Goal: Find specific page/section: Find specific page/section

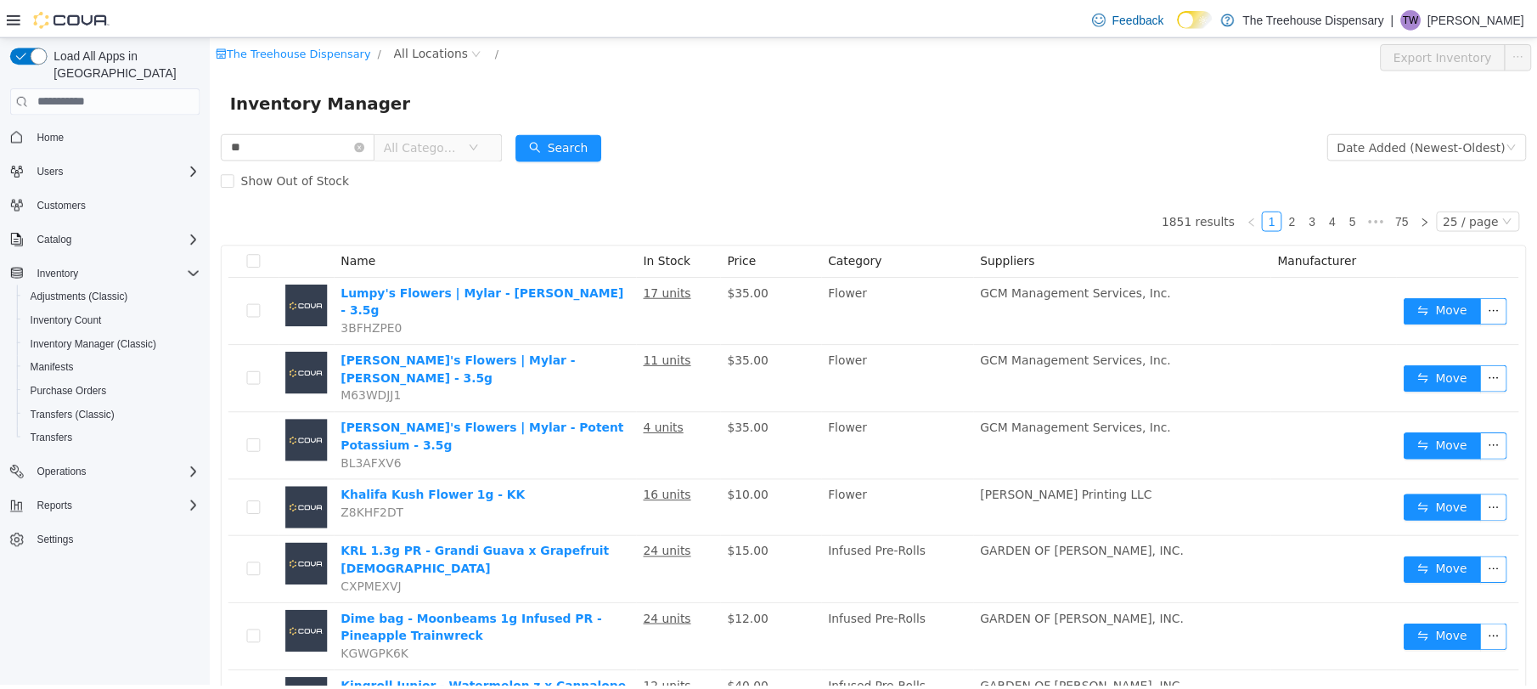
scroll to position [113, 0]
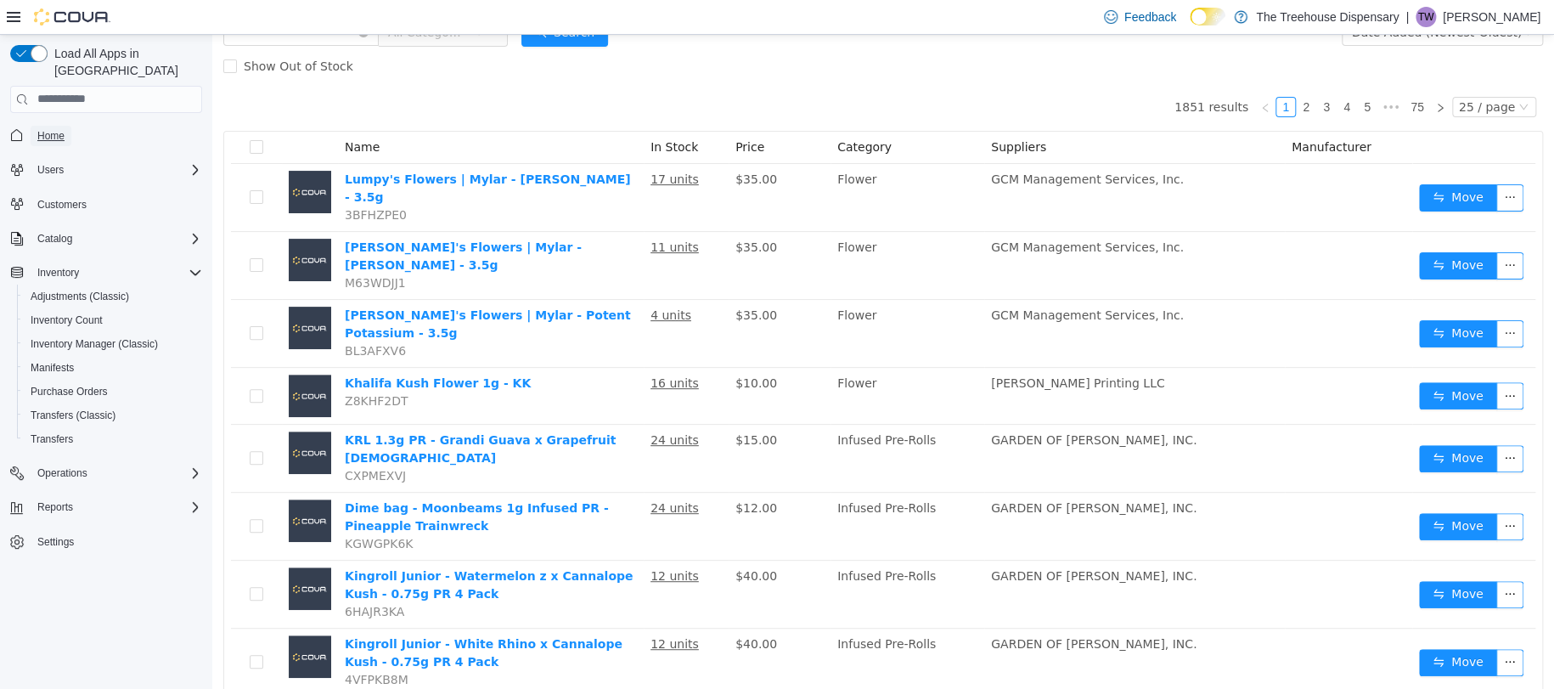
click at [49, 129] on span "Home" at bounding box center [50, 136] width 27 height 14
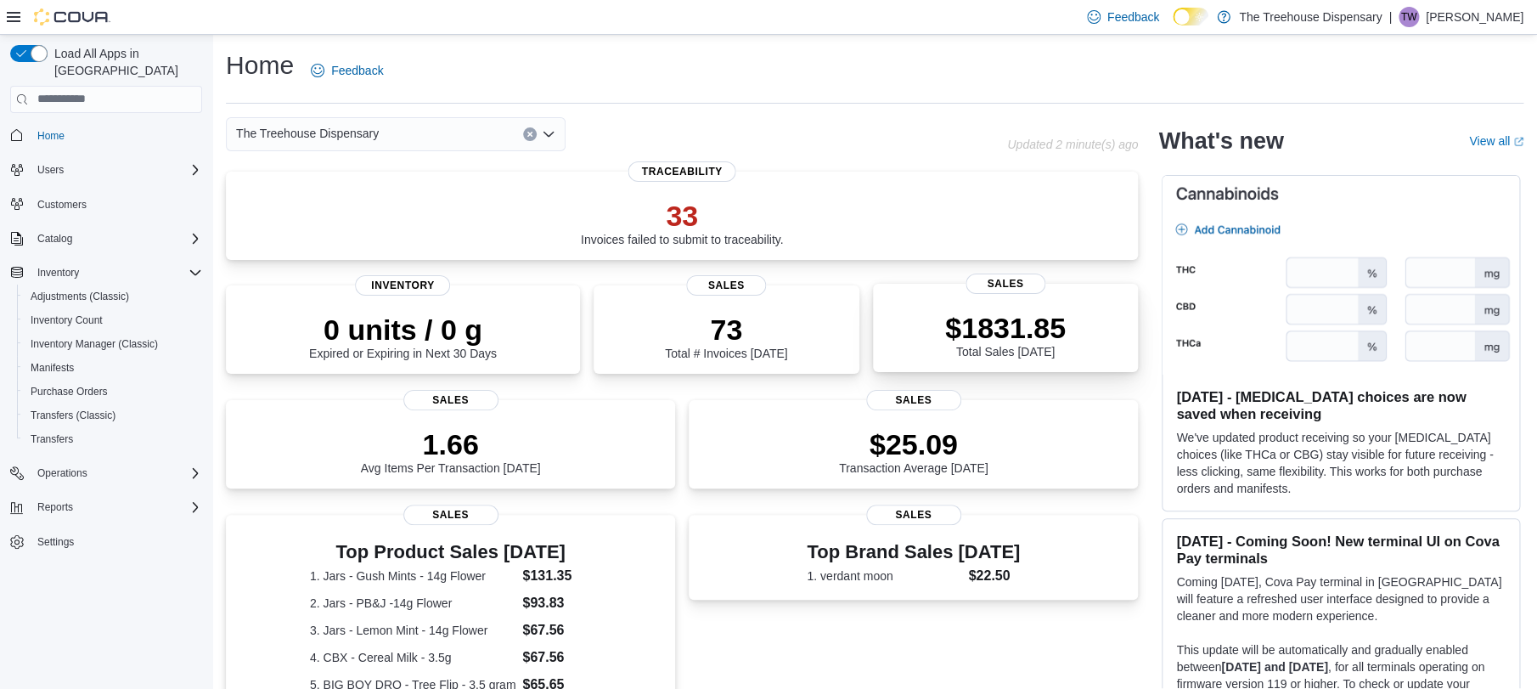
click at [1038, 302] on div "$1831.85 Total Sales [DATE] Sales" at bounding box center [1006, 328] width 266 height 88
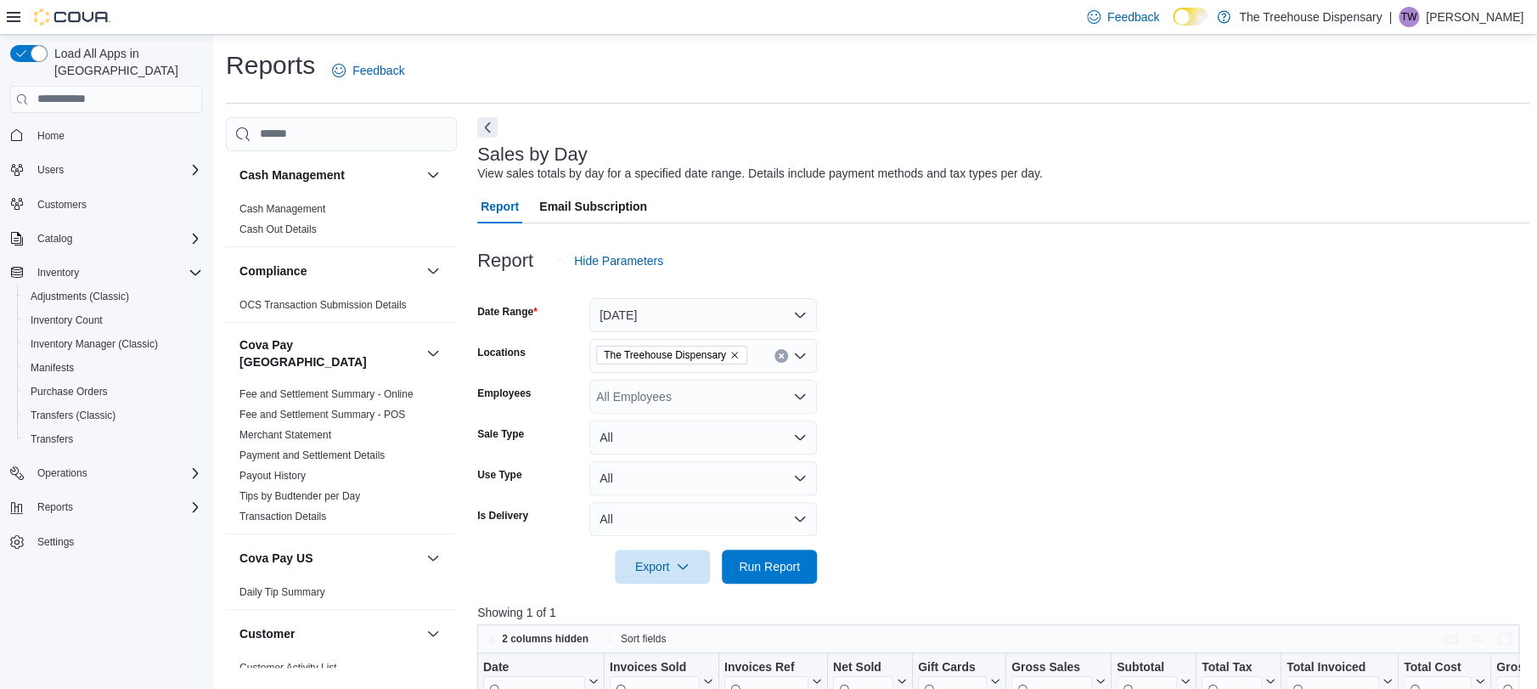
click at [76, 125] on span "Home" at bounding box center [117, 135] width 172 height 21
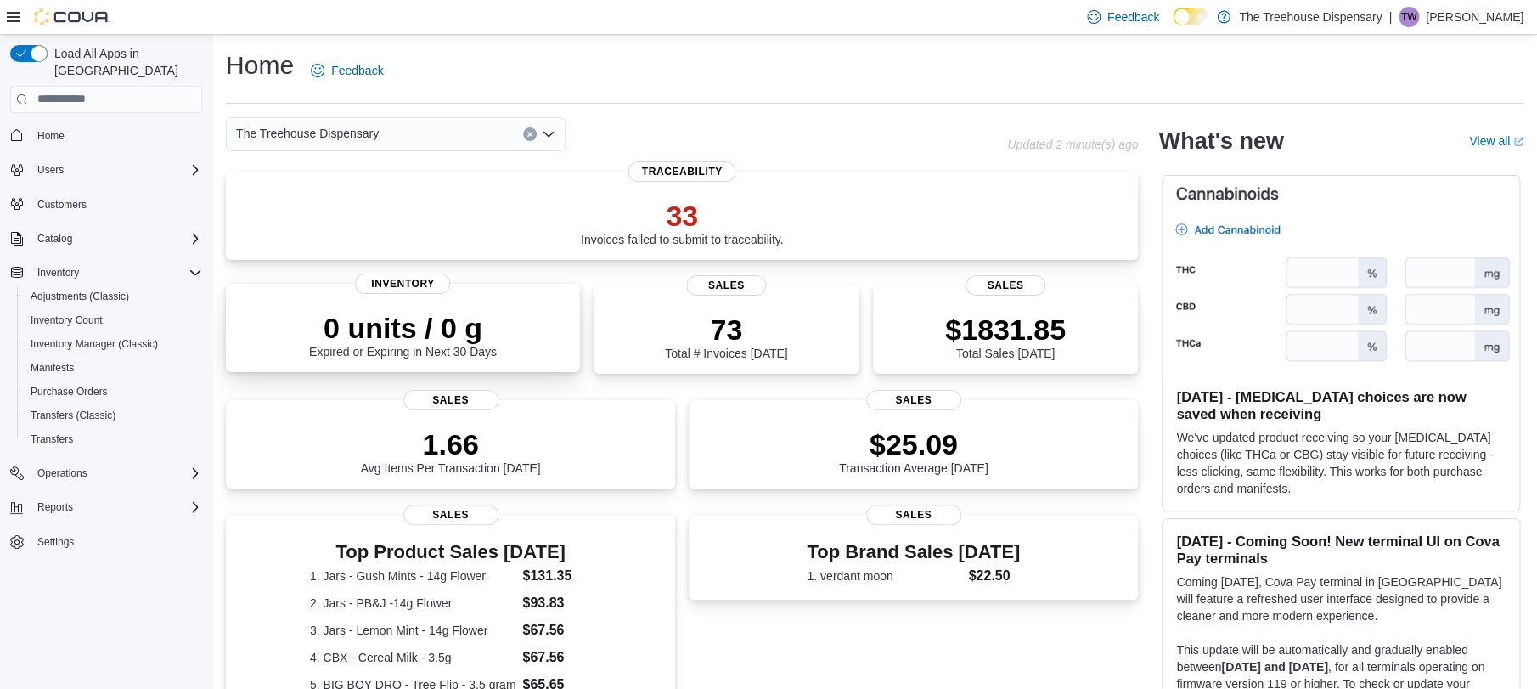
scroll to position [113, 0]
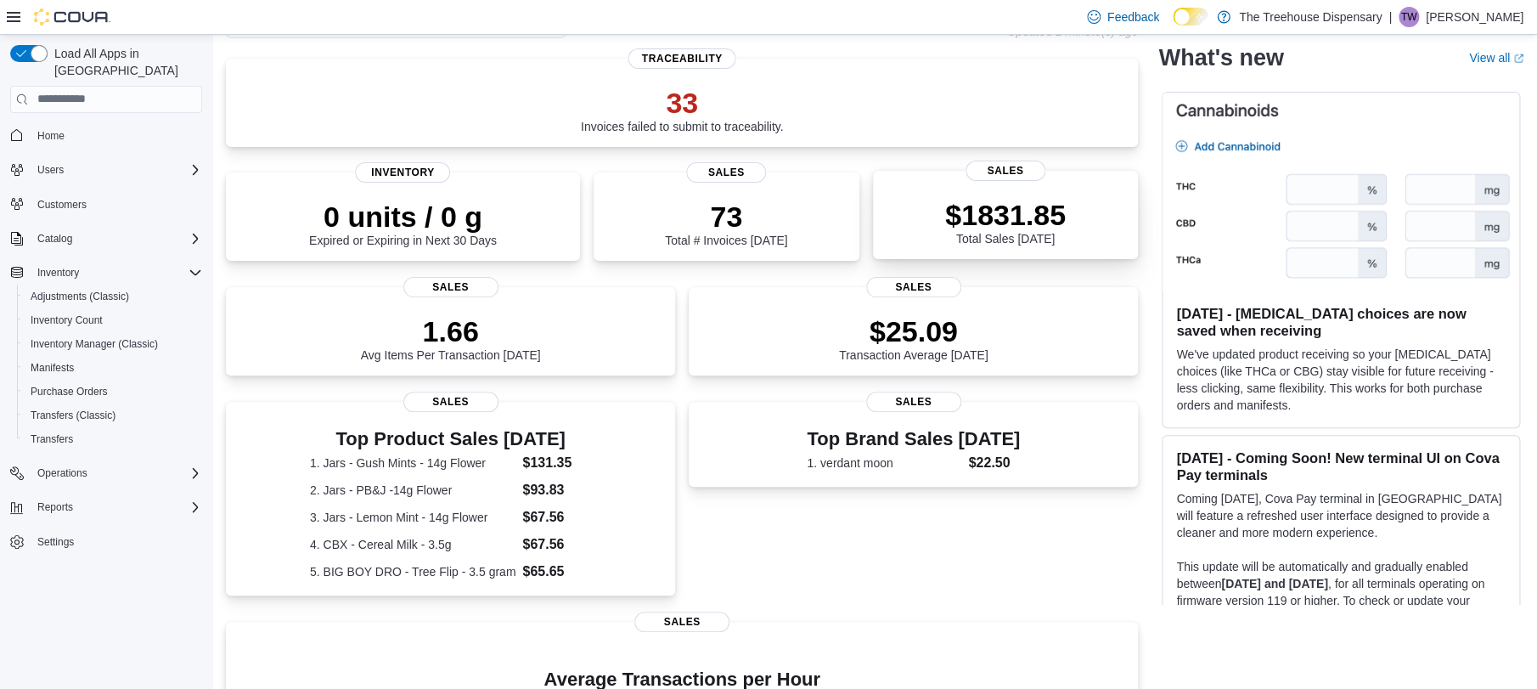
click at [989, 244] on div "$1831.85 Total Sales Today" at bounding box center [1005, 222] width 121 height 48
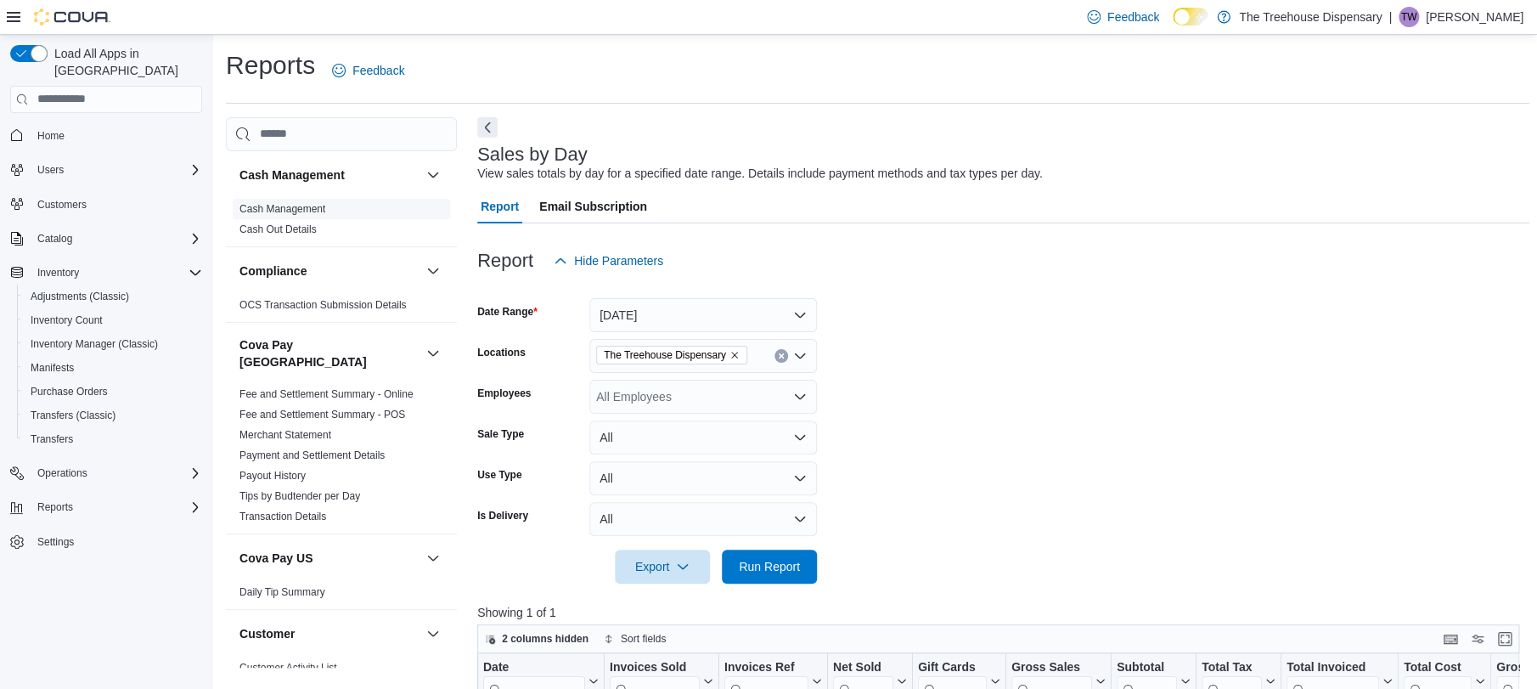
click at [325, 208] on link "Cash Management" at bounding box center [283, 209] width 86 height 12
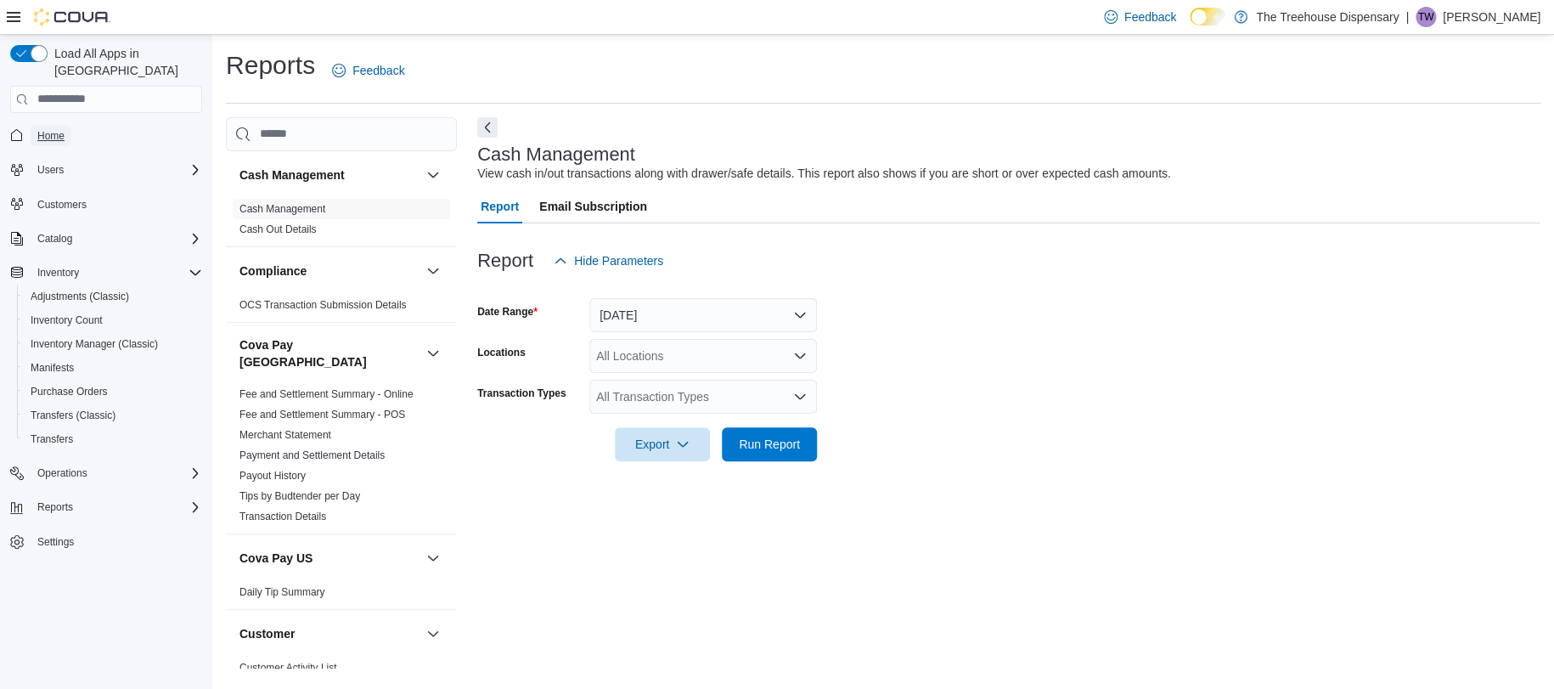
click at [68, 126] on link "Home" at bounding box center [51, 136] width 41 height 20
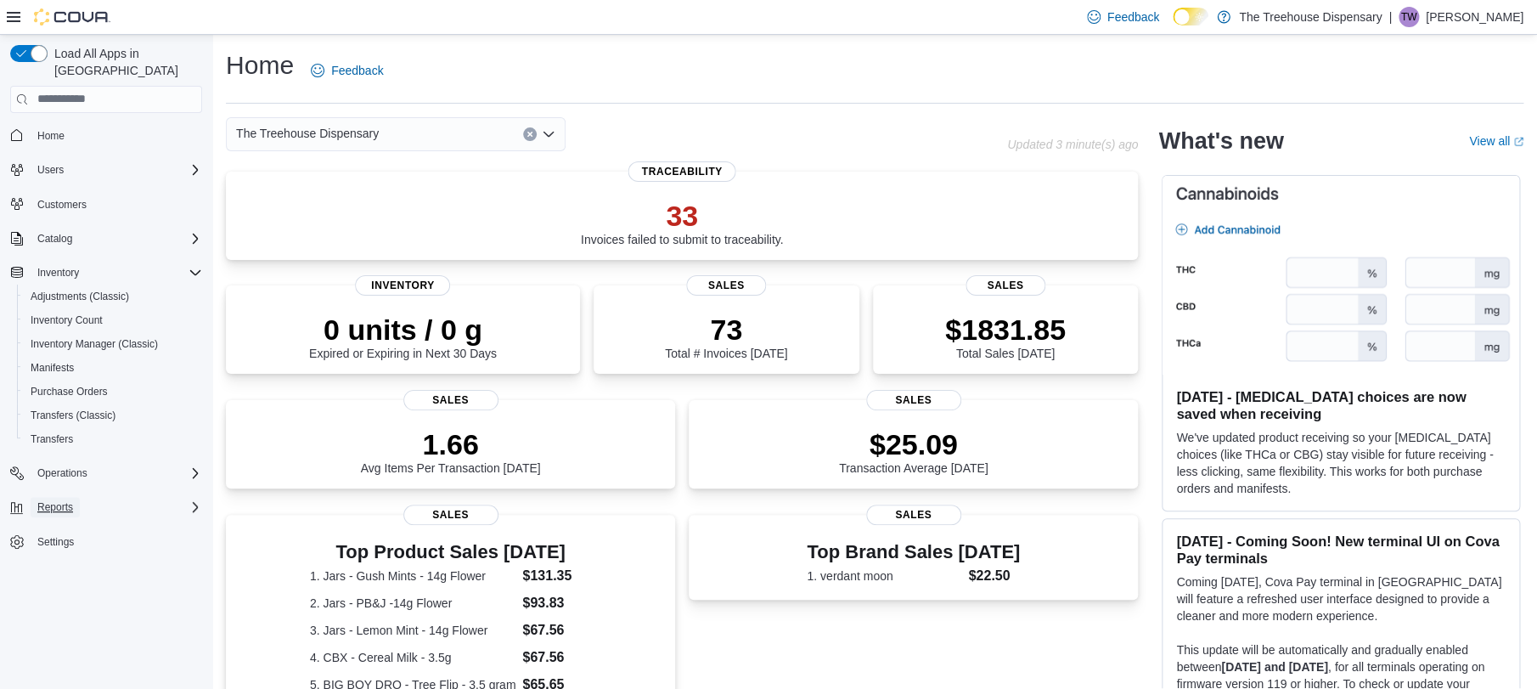
click at [66, 500] on span "Reports" at bounding box center [55, 507] width 36 height 14
click at [70, 572] on span "Dashboards" at bounding box center [65, 579] width 68 height 14
